Goal: Task Accomplishment & Management: Use online tool/utility

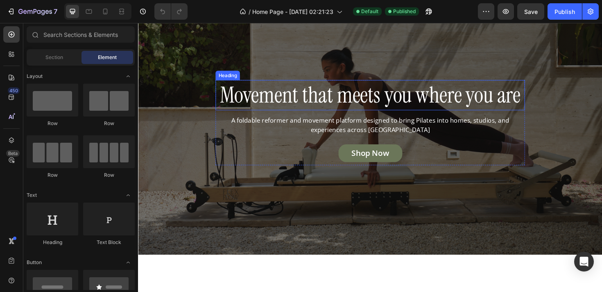
scroll to position [242, 0]
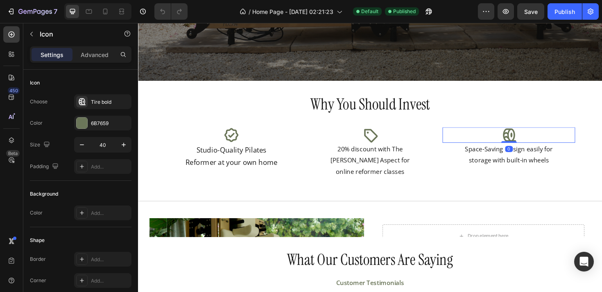
click at [527, 141] on icon at bounding box center [531, 141] width 16 height 16
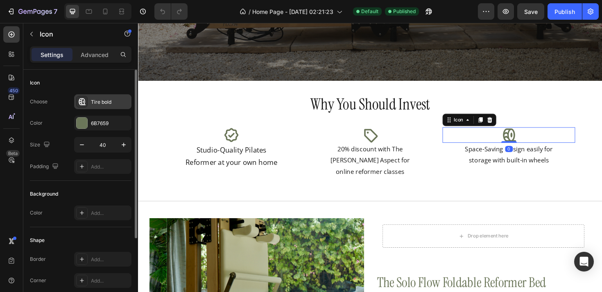
click at [106, 97] on div "Tire bold" at bounding box center [102, 101] width 57 height 15
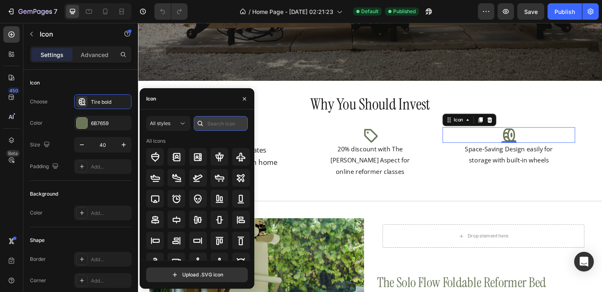
click at [214, 123] on input "text" at bounding box center [221, 123] width 54 height 15
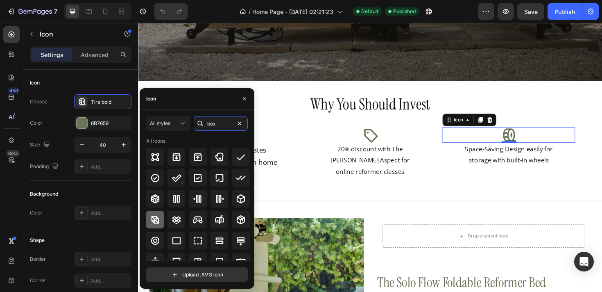
type input "box"
click at [159, 220] on icon at bounding box center [155, 219] width 8 height 8
click at [242, 204] on div at bounding box center [241, 199] width 18 height 18
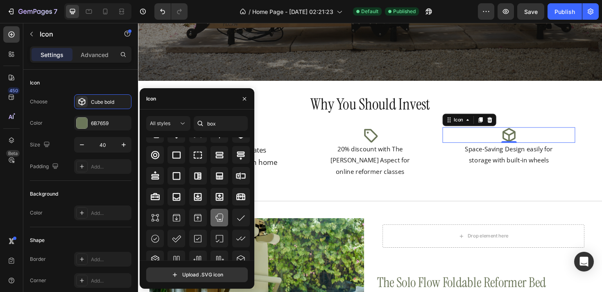
scroll to position [90, 0]
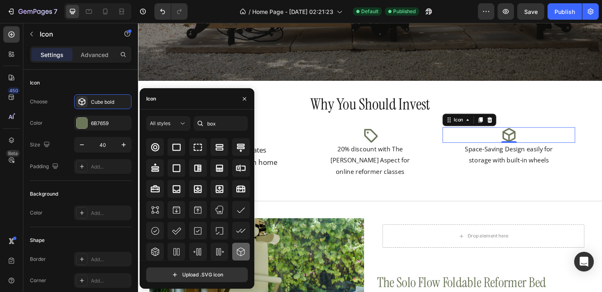
click at [242, 249] on icon at bounding box center [241, 252] width 10 height 10
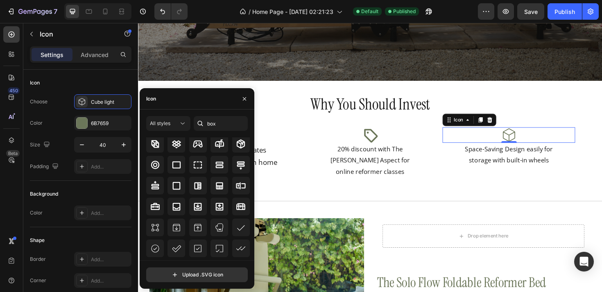
scroll to position [6, 0]
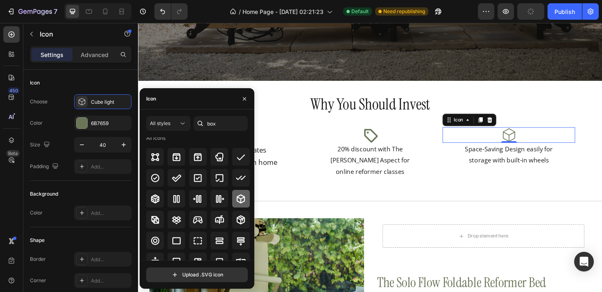
click at [239, 198] on icon at bounding box center [241, 198] width 8 height 9
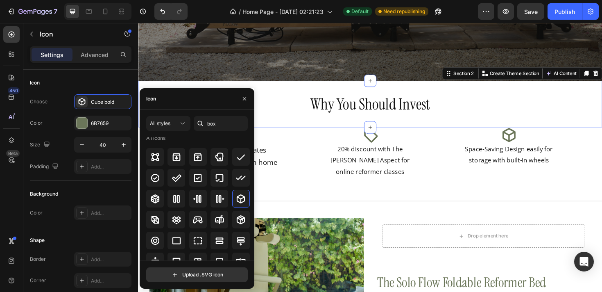
click at [532, 86] on div "Why You Should Invest Heading Section 2 You can create reusable sections Create…" at bounding box center [384, 108] width 492 height 49
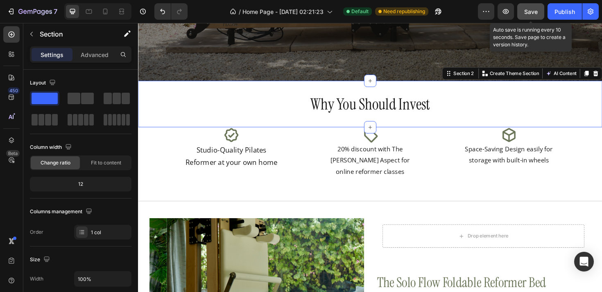
click at [537, 9] on span "Save" at bounding box center [531, 11] width 14 height 7
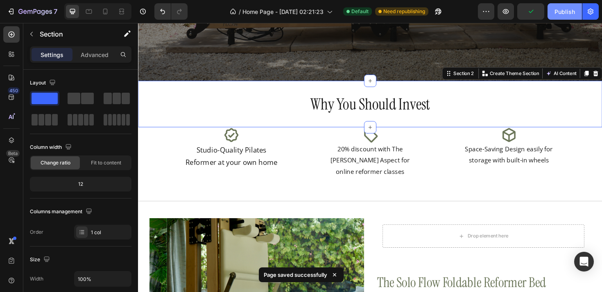
click at [567, 9] on div "Publish" at bounding box center [565, 11] width 20 height 9
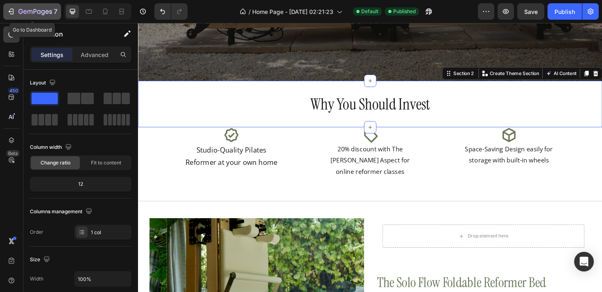
click at [12, 9] on icon "button" at bounding box center [11, 11] width 8 height 8
